Goal: Transaction & Acquisition: Purchase product/service

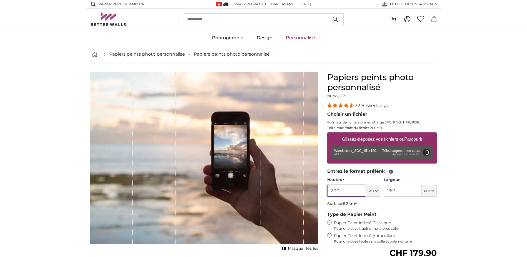
click at [348, 192] on input "200" at bounding box center [346, 191] width 38 height 12
type input "2"
type input "200"
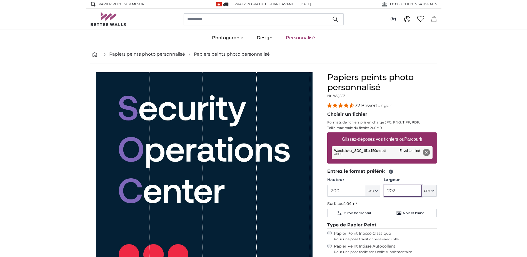
click at [405, 192] on input "202" at bounding box center [403, 191] width 38 height 12
type input "2"
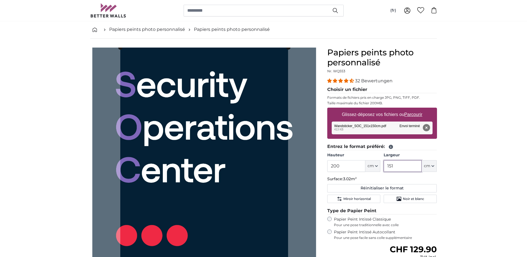
scroll to position [56, 0]
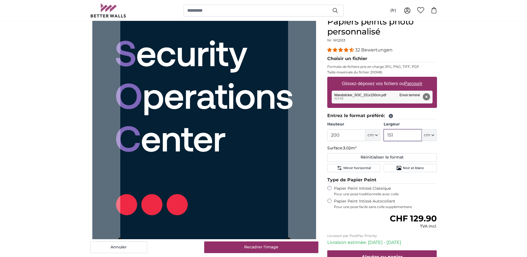
type input "151"
click at [345, 134] on input "200" at bounding box center [346, 135] width 38 height 12
type input "2"
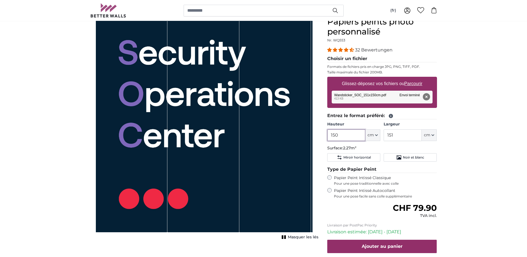
type input "150"
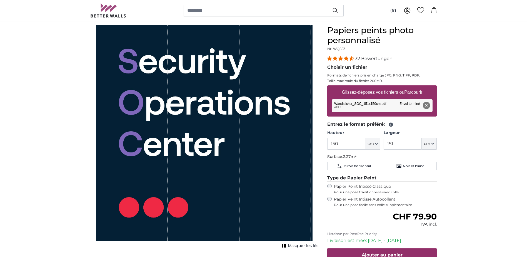
scroll to position [56, 0]
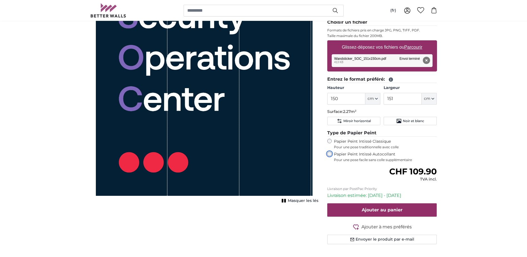
scroll to position [83, 0]
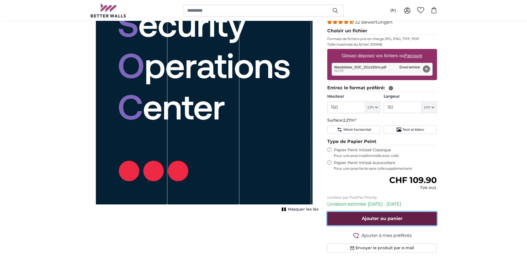
click at [389, 218] on span "Ajouter au panier" at bounding box center [382, 218] width 41 height 5
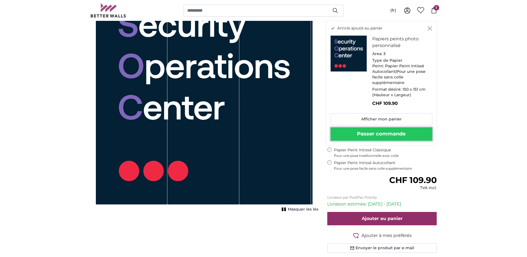
click at [391, 131] on button "Passer commande" at bounding box center [382, 133] width 102 height 13
